Goal: Navigation & Orientation: Find specific page/section

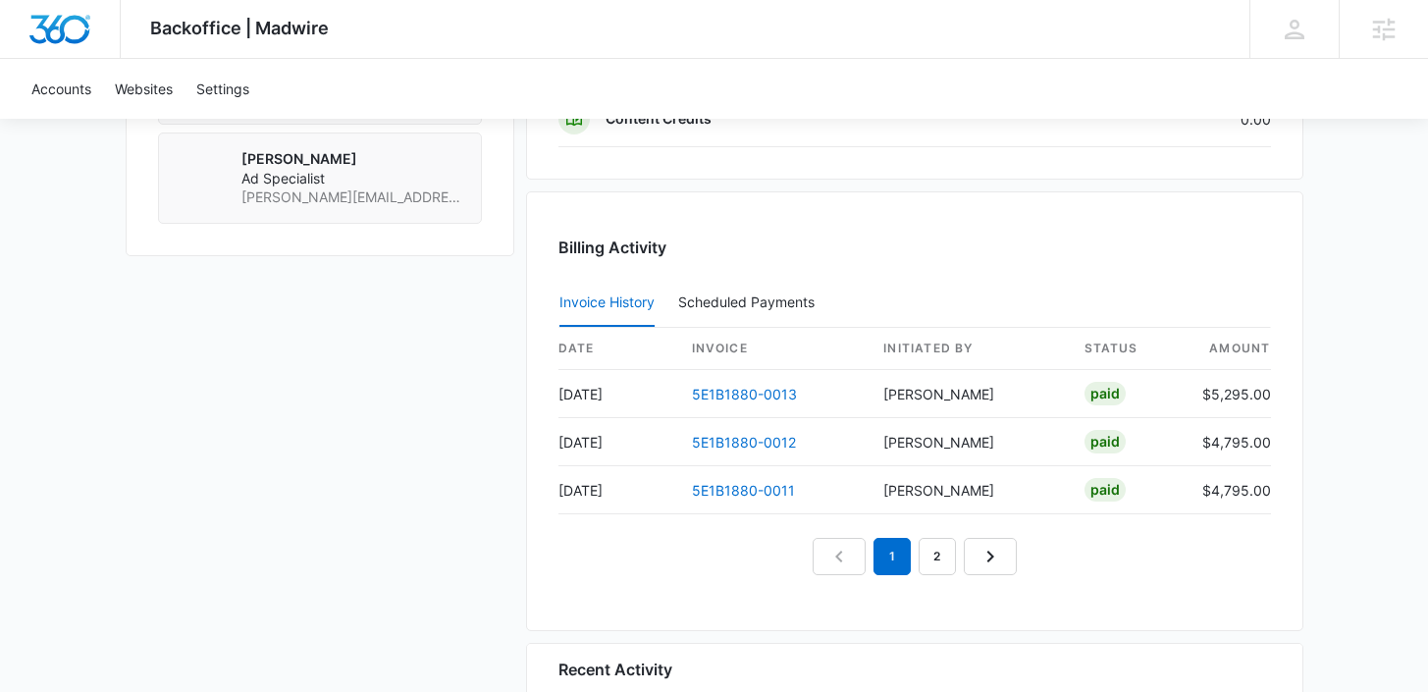
scroll to position [1888, 0]
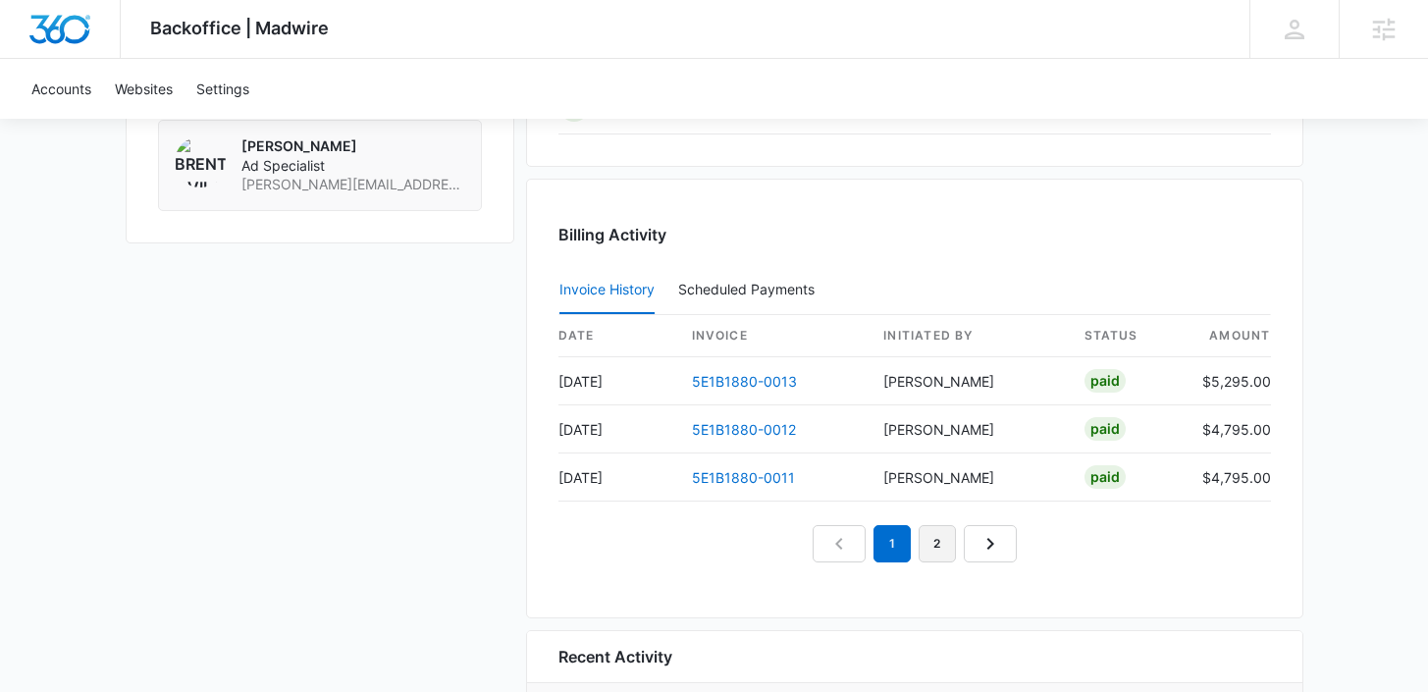
click at [931, 527] on link "2" at bounding box center [936, 543] width 37 height 37
click at [962, 545] on link "3" at bounding box center [959, 543] width 37 height 37
click at [986, 546] on link "4" at bounding box center [982, 543] width 37 height 37
click at [1006, 545] on link "5" at bounding box center [1004, 543] width 37 height 37
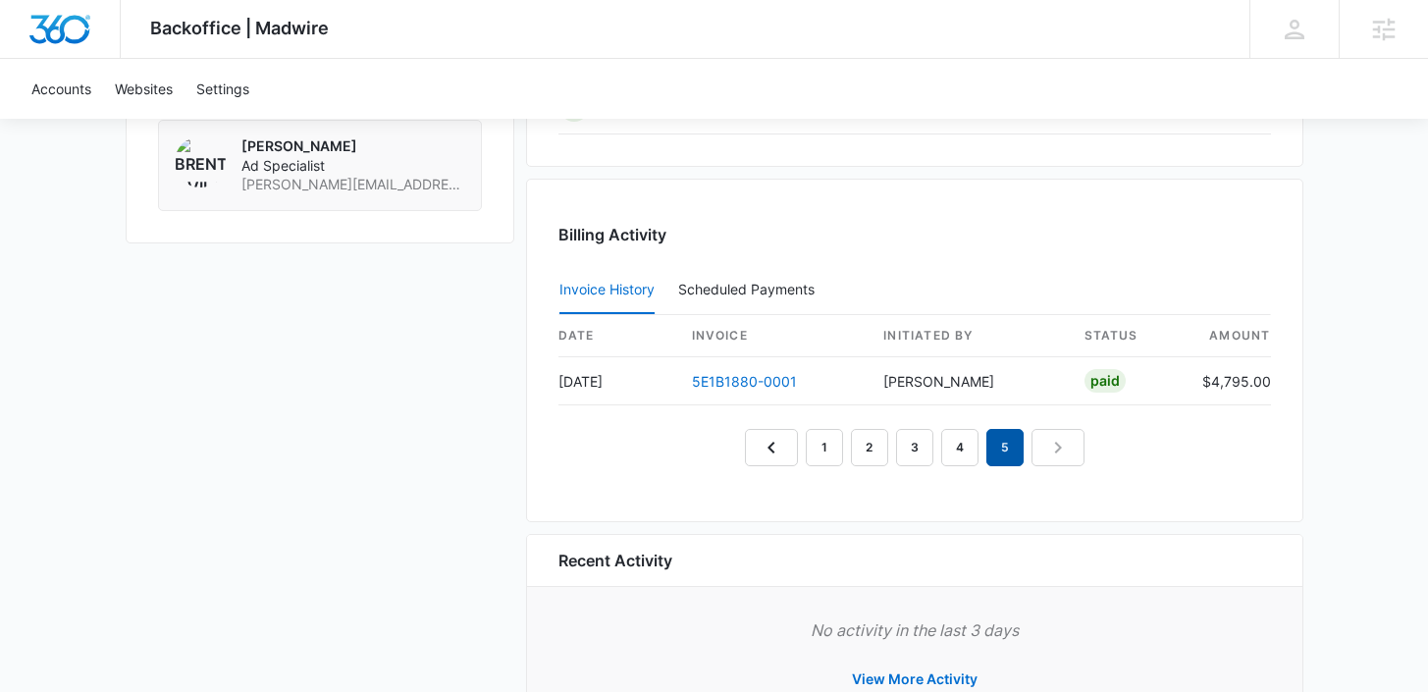
click at [988, 451] on em "5" at bounding box center [1004, 447] width 37 height 37
click at [960, 450] on link "4" at bounding box center [959, 447] width 37 height 37
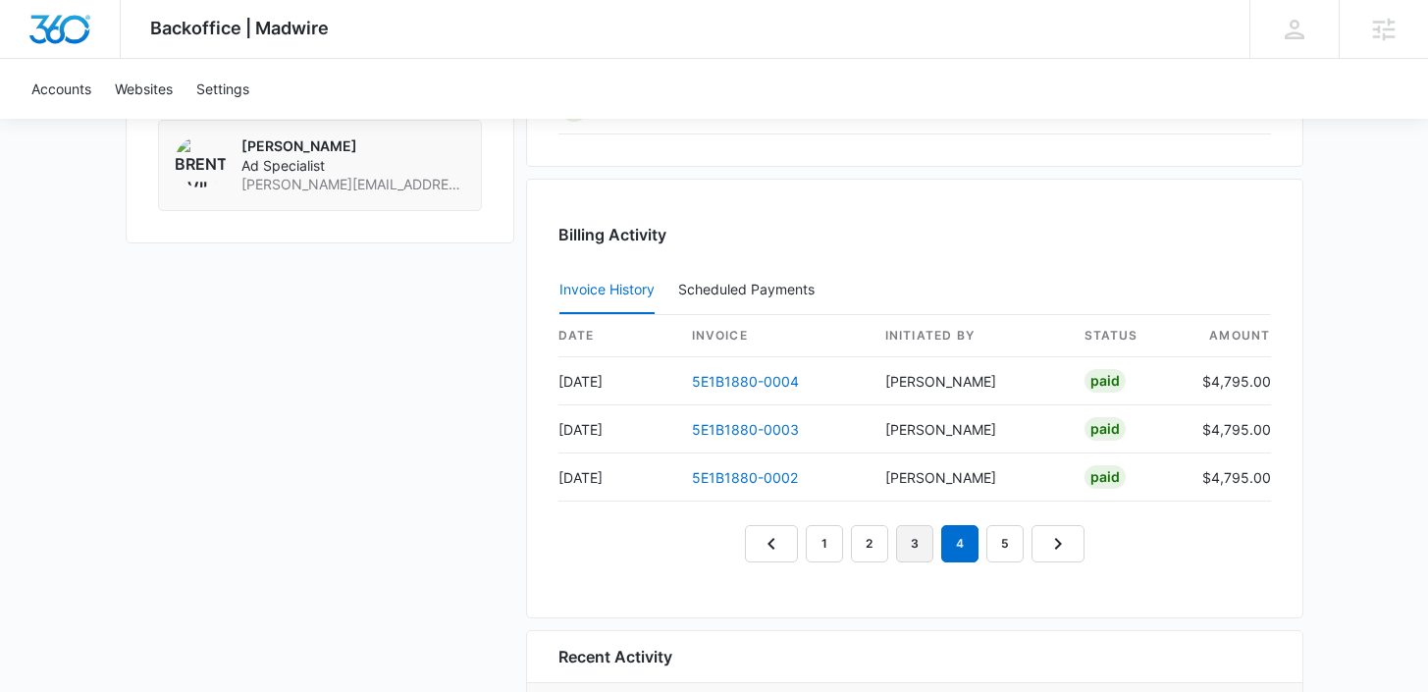
click at [912, 554] on link "3" at bounding box center [914, 543] width 37 height 37
click at [869, 541] on link "2" at bounding box center [869, 543] width 37 height 37
click at [819, 541] on link "1" at bounding box center [824, 543] width 37 height 37
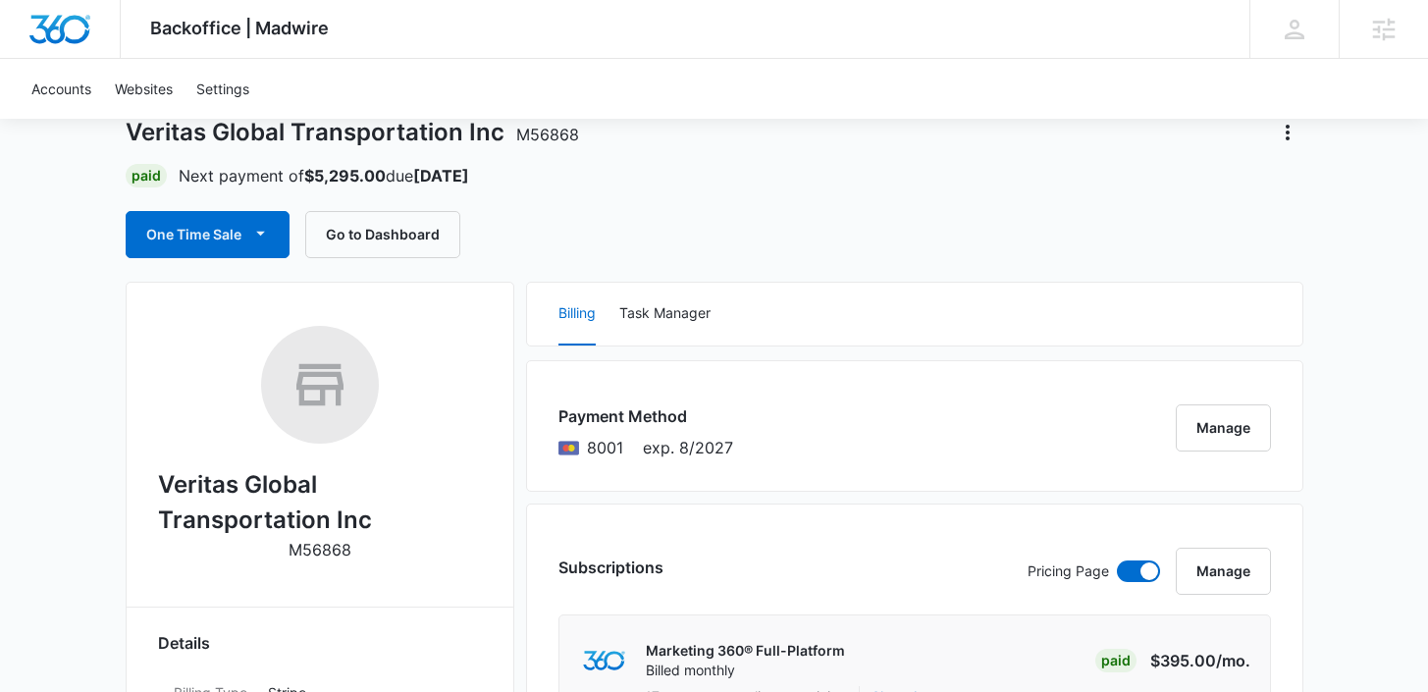
scroll to position [0, 0]
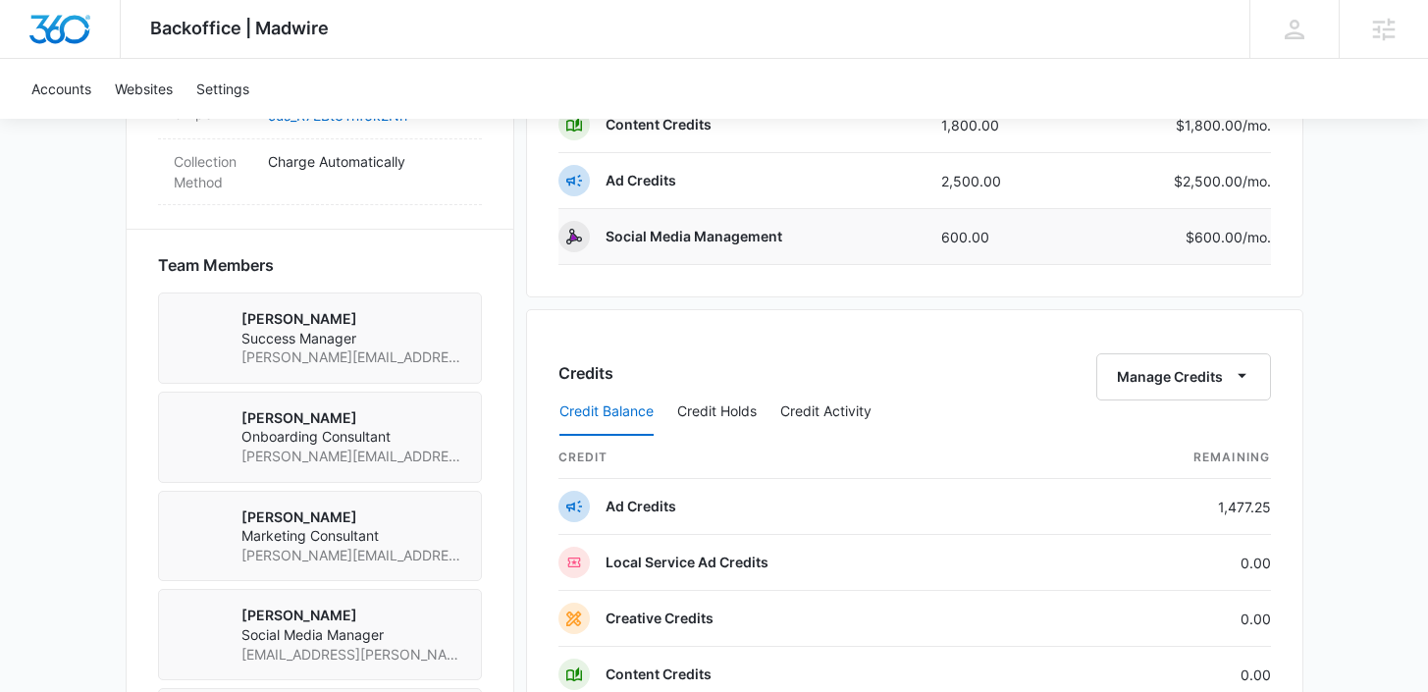
scroll to position [1223, 0]
